Goal: Information Seeking & Learning: Learn about a topic

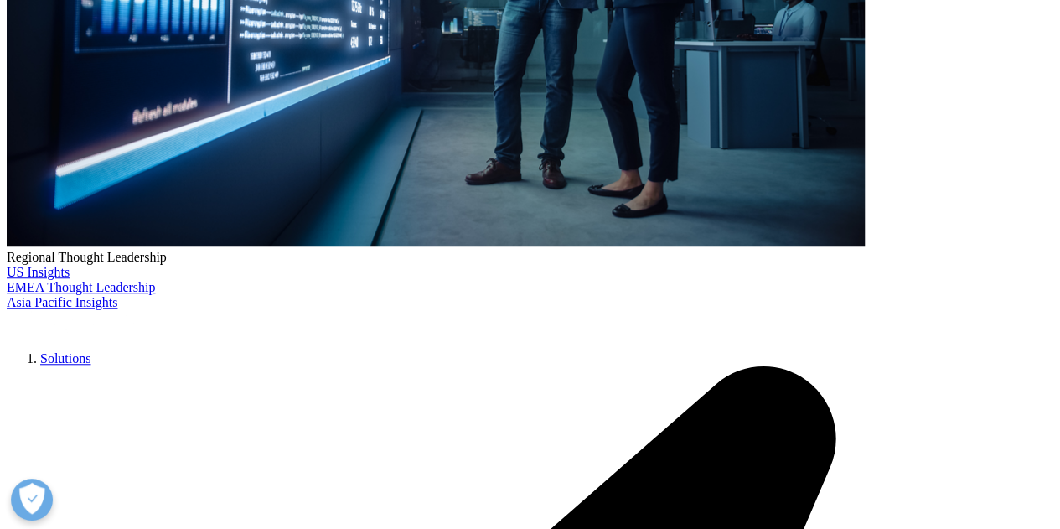
scroll to position [671, 0]
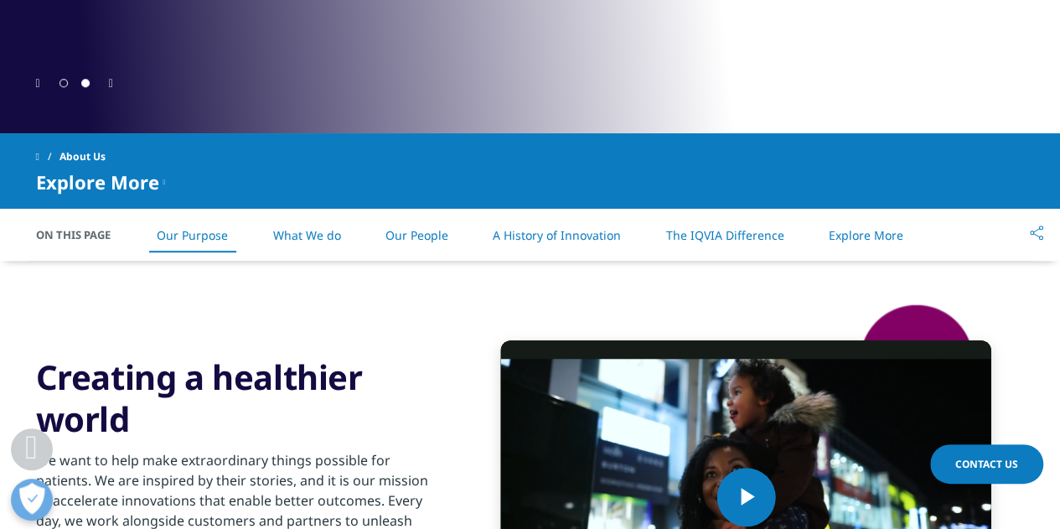
scroll to position [587, 0]
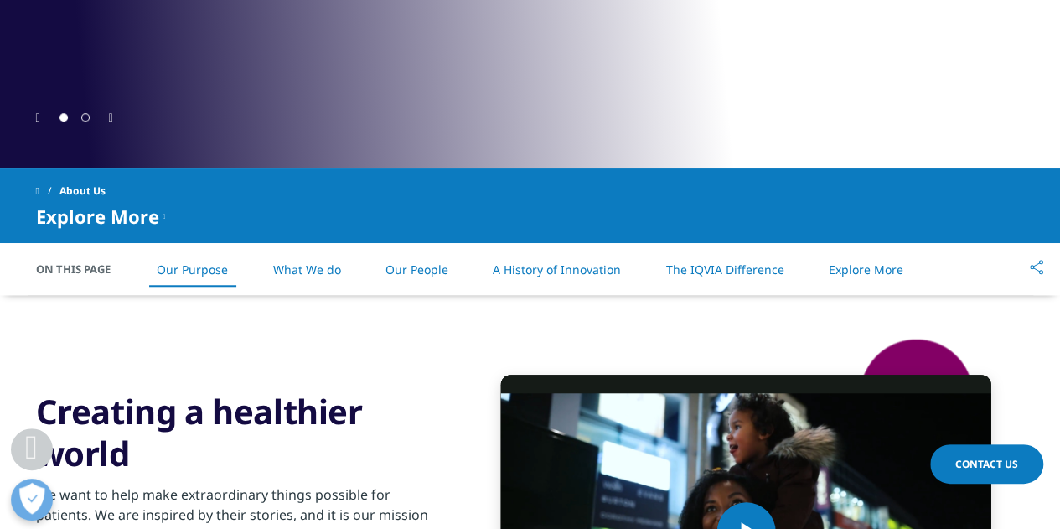
click at [285, 267] on link "What We do" at bounding box center [306, 270] width 68 height 16
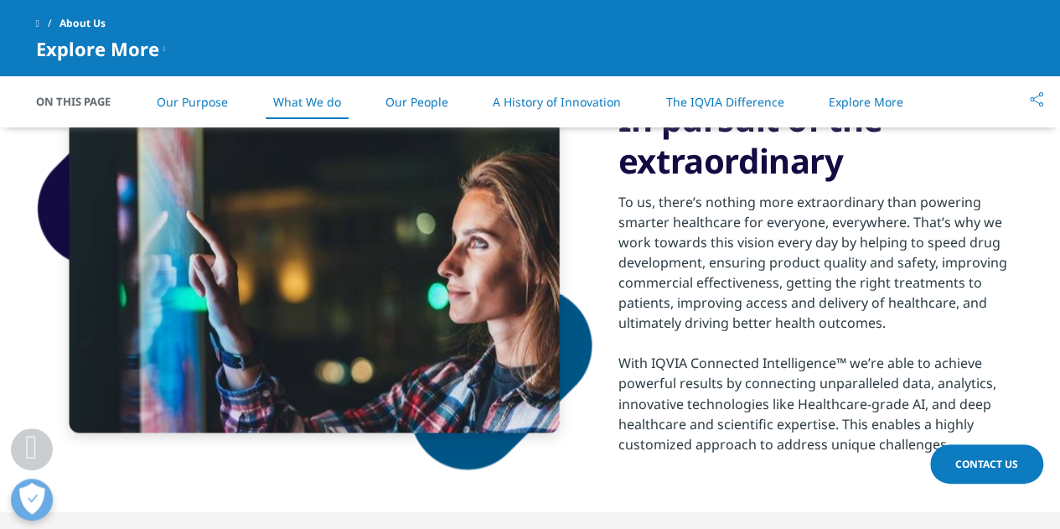
scroll to position [1082, 0]
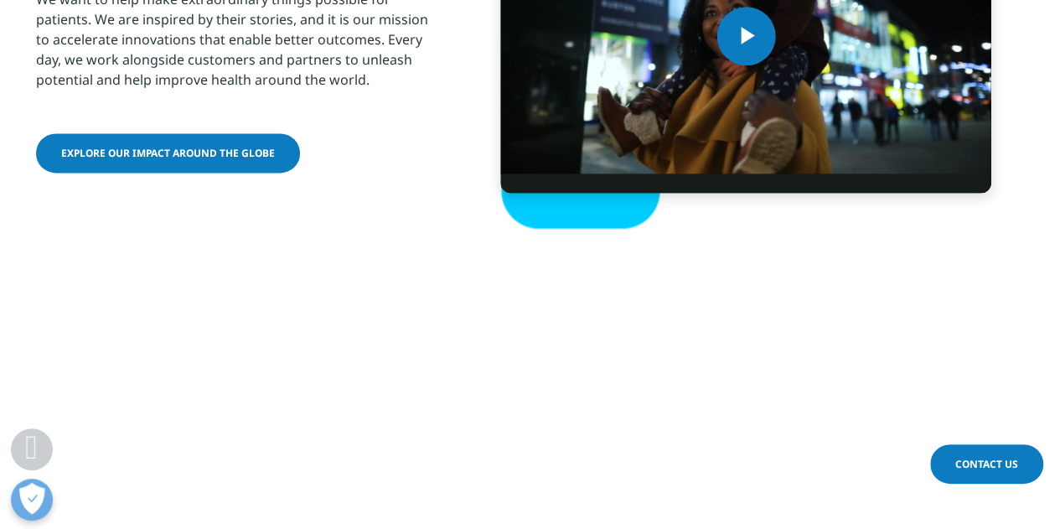
scroll to position [587, 0]
